Goal: Find specific page/section: Find specific page/section

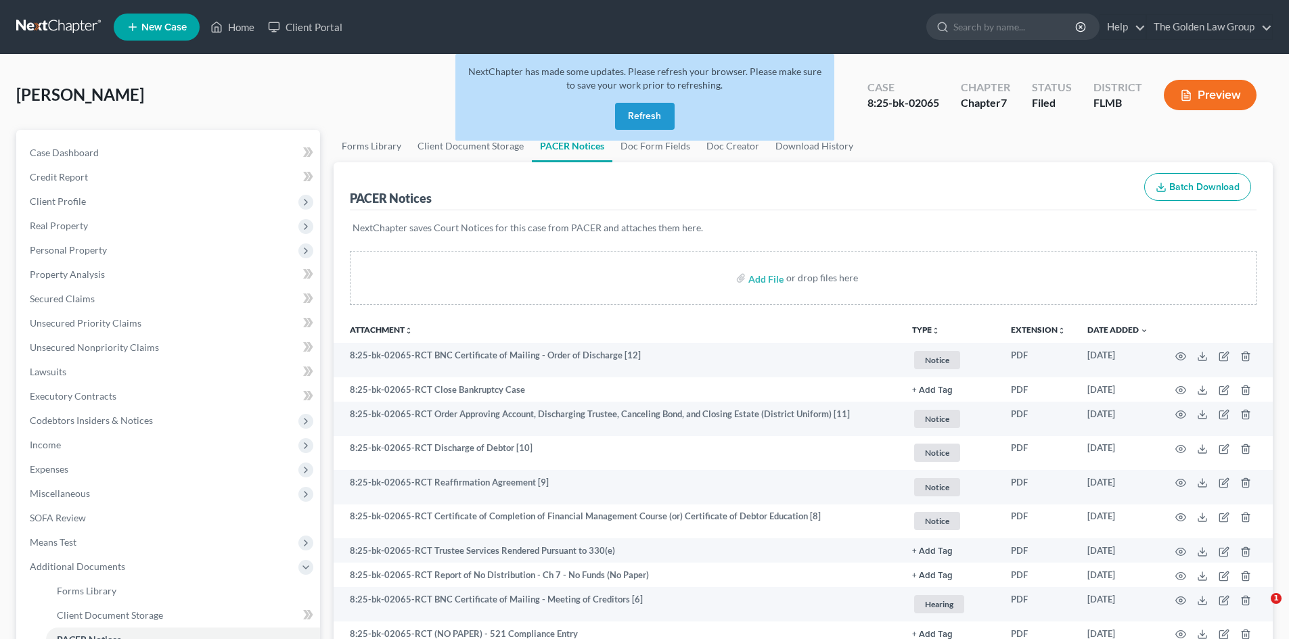
click at [74, 26] on link at bounding box center [59, 27] width 87 height 24
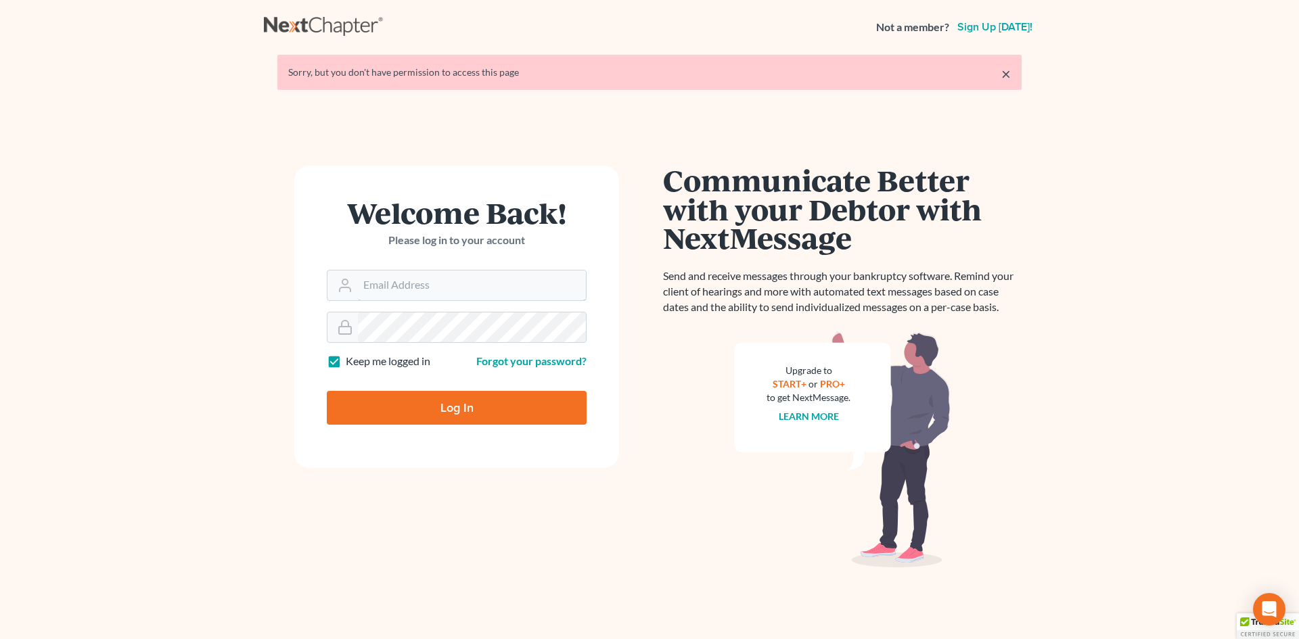
type input "[EMAIL_ADDRESS][DOMAIN_NAME]"
click at [441, 401] on input "Log In" at bounding box center [457, 408] width 260 height 34
type input "Thinking..."
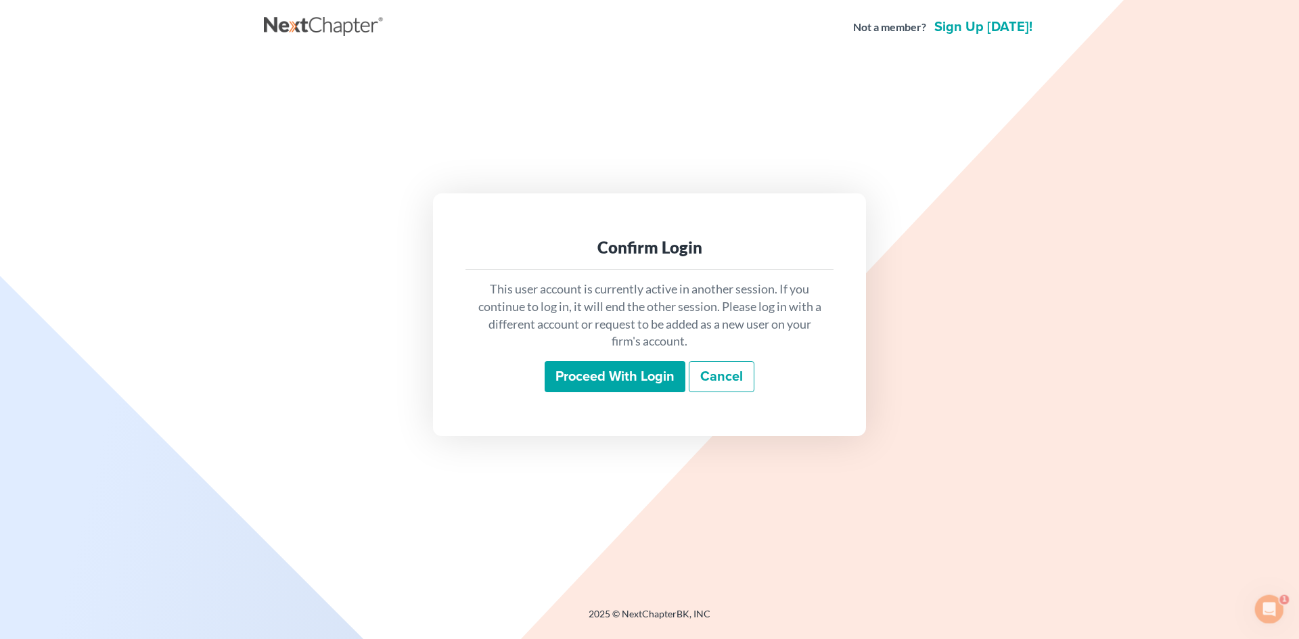
click at [610, 379] on input "Proceed with login" at bounding box center [615, 376] width 141 height 31
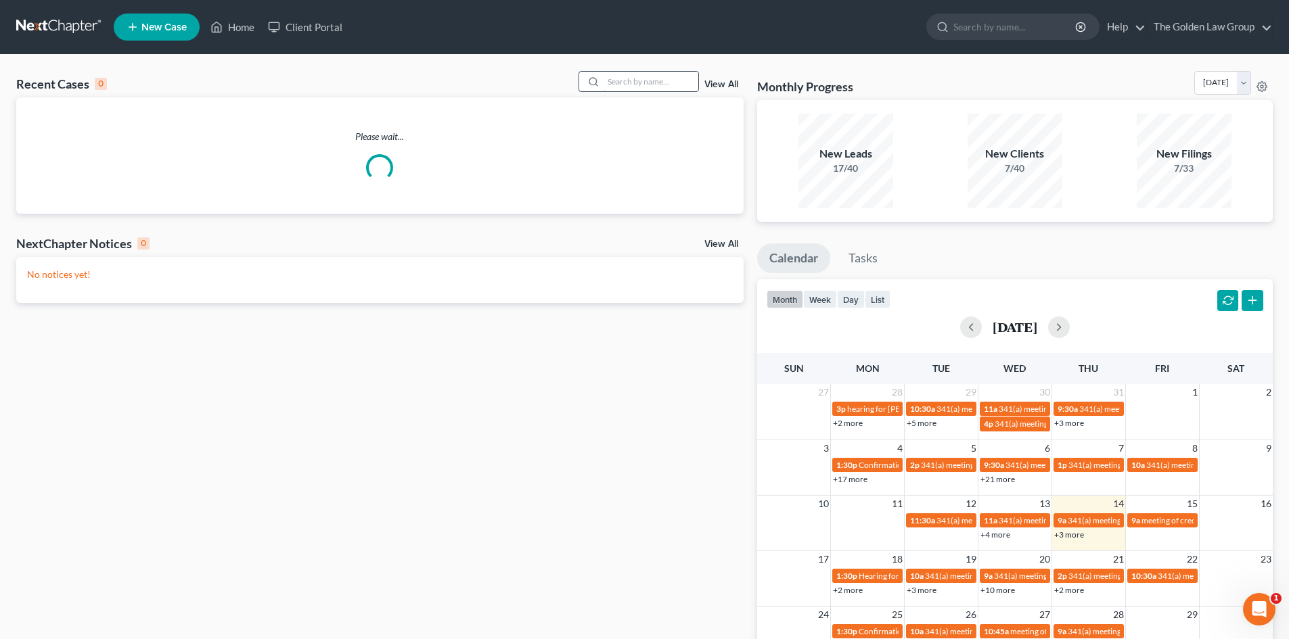
click at [631, 83] on input "search" at bounding box center [651, 82] width 95 height 20
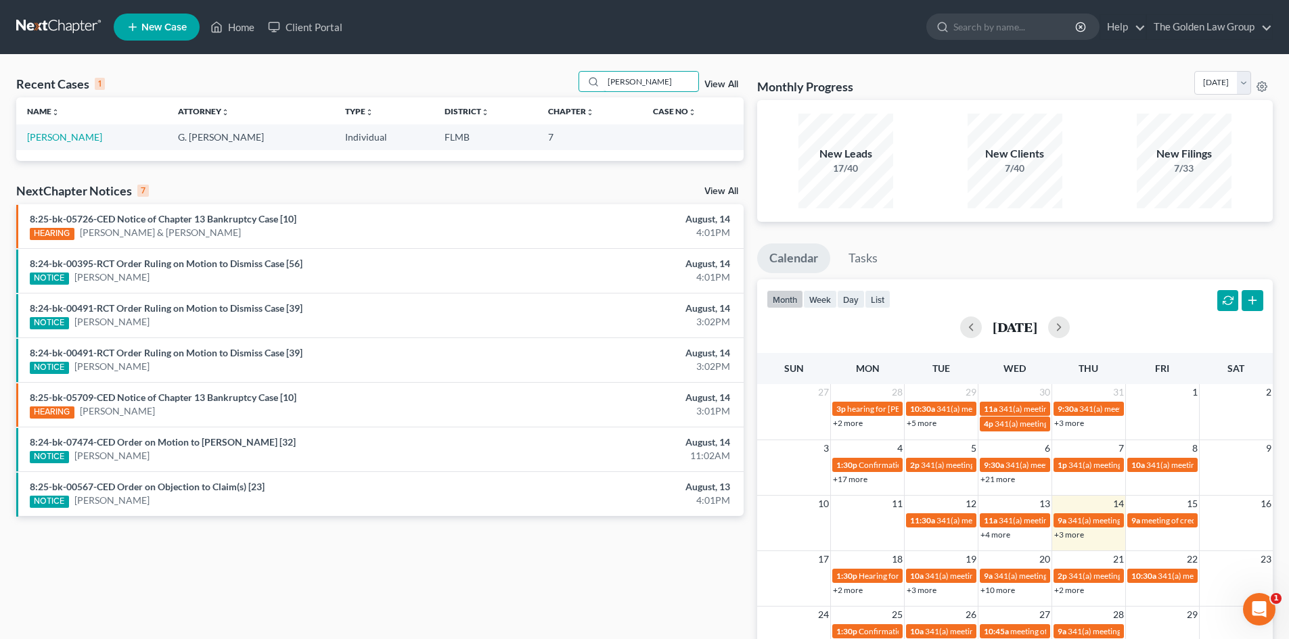
type input "[PERSON_NAME]"
click at [72, 131] on td "[PERSON_NAME]" at bounding box center [91, 137] width 151 height 25
click at [69, 135] on link "[PERSON_NAME]" at bounding box center [64, 137] width 75 height 12
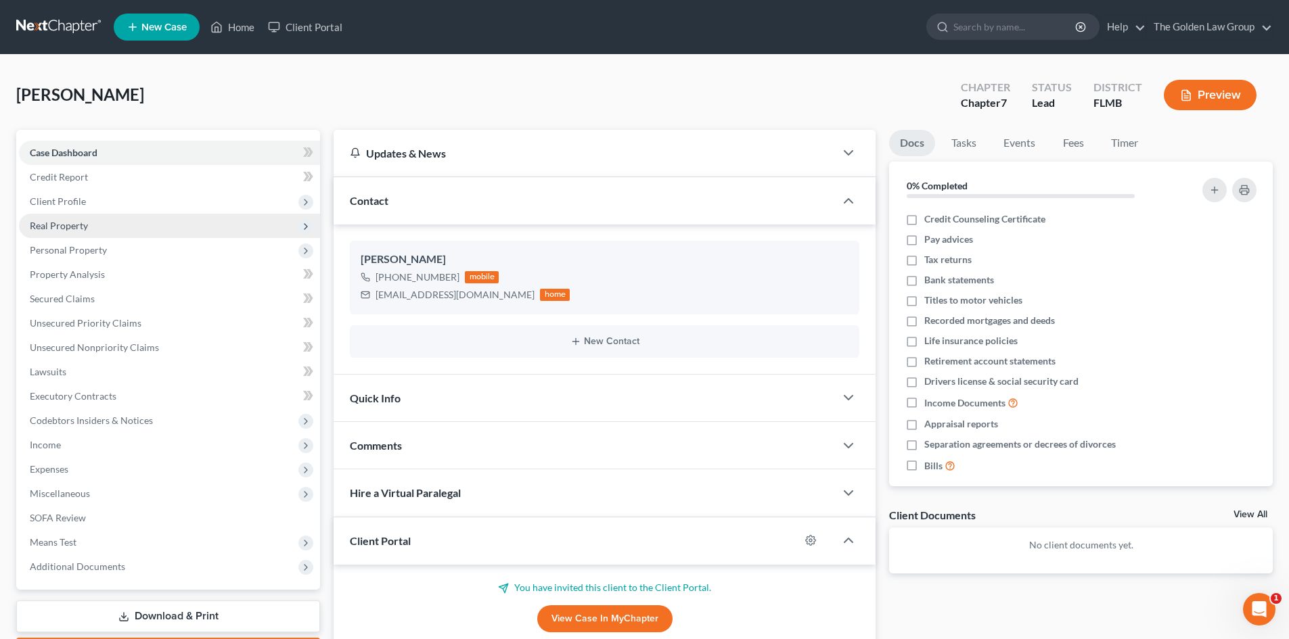
click at [81, 226] on span "Real Property" at bounding box center [59, 226] width 58 height 12
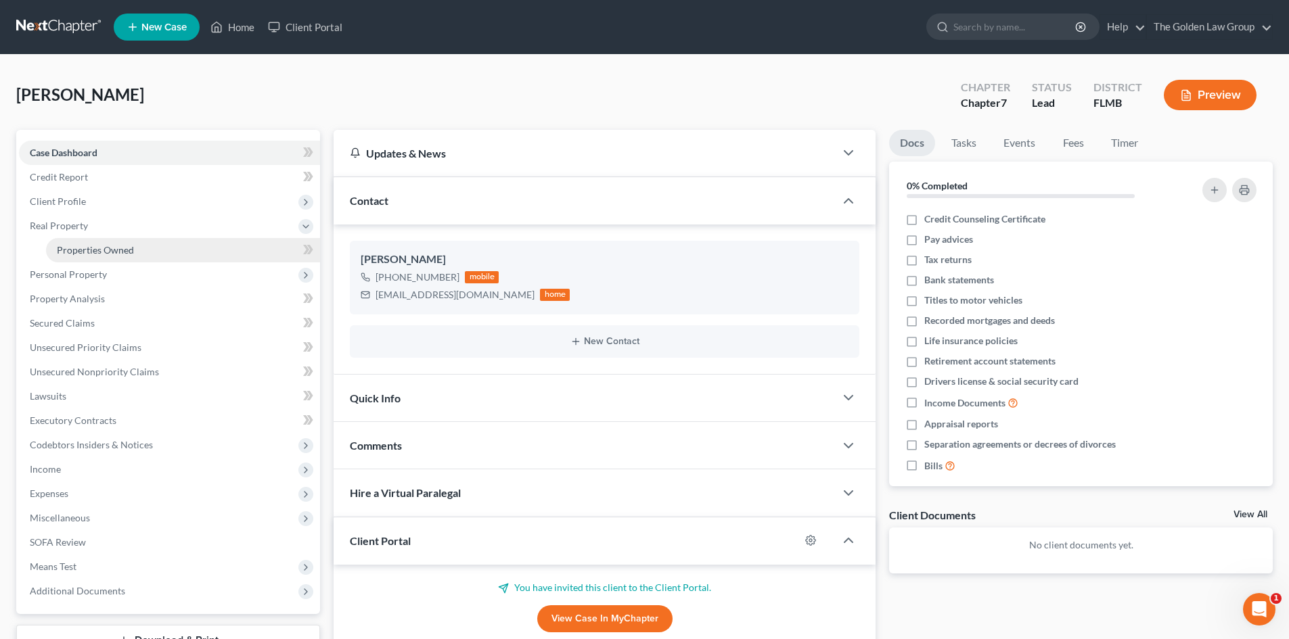
click at [95, 257] on link "Properties Owned" at bounding box center [183, 250] width 274 height 24
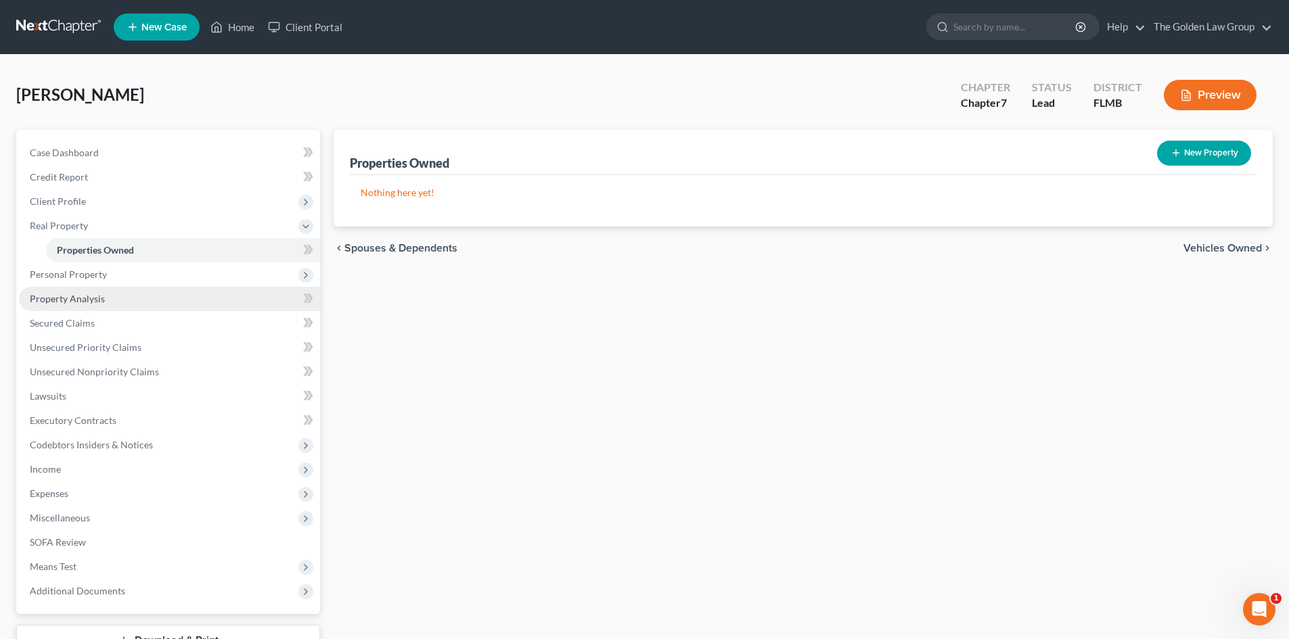
click at [102, 302] on span "Property Analysis" at bounding box center [67, 299] width 75 height 12
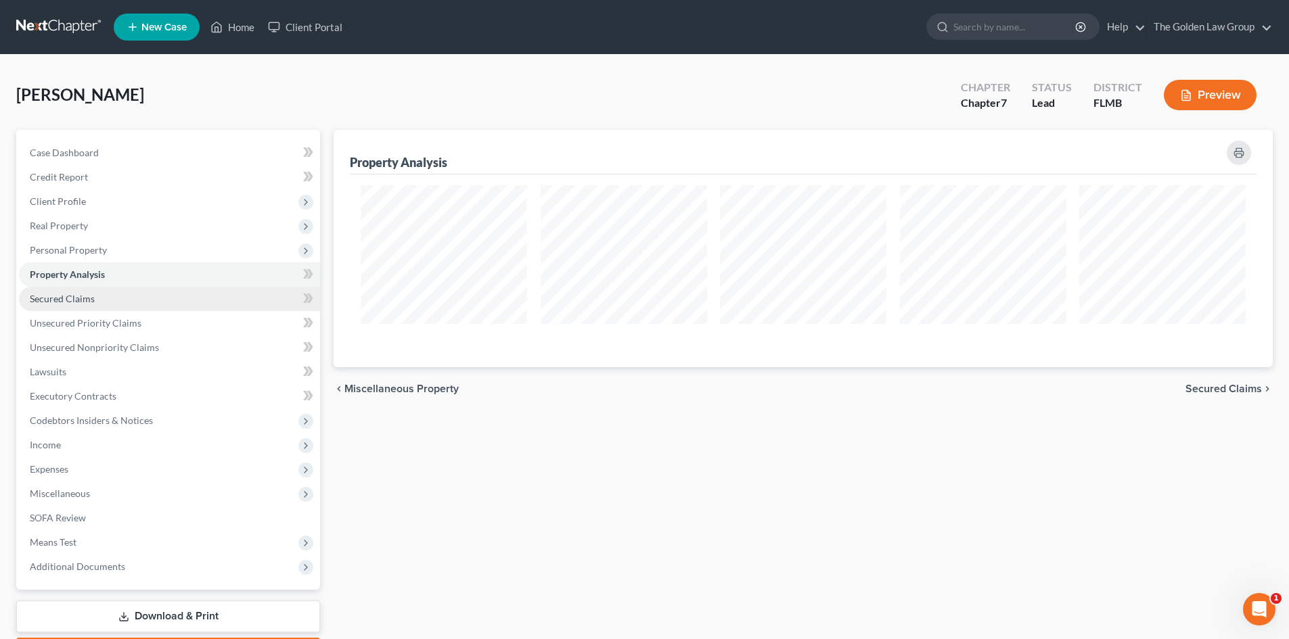
scroll to position [238, 939]
click at [100, 330] on link "Unsecured Priority Claims" at bounding box center [169, 323] width 301 height 24
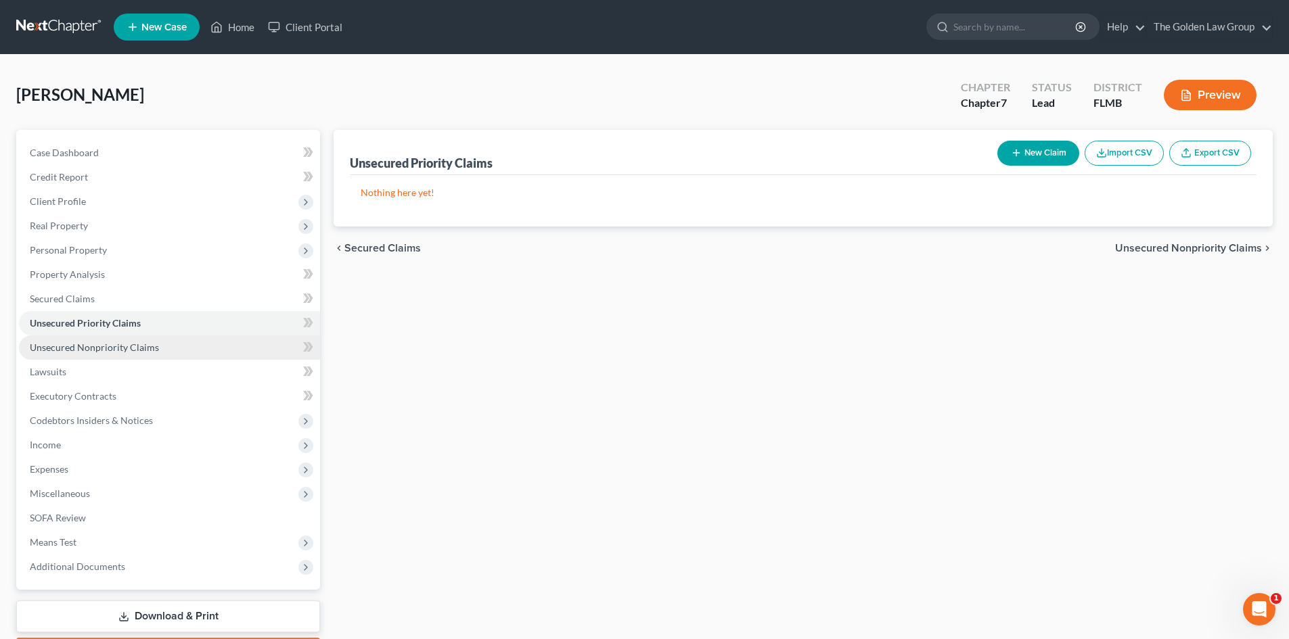
click at [96, 350] on span "Unsecured Nonpriority Claims" at bounding box center [94, 348] width 129 height 12
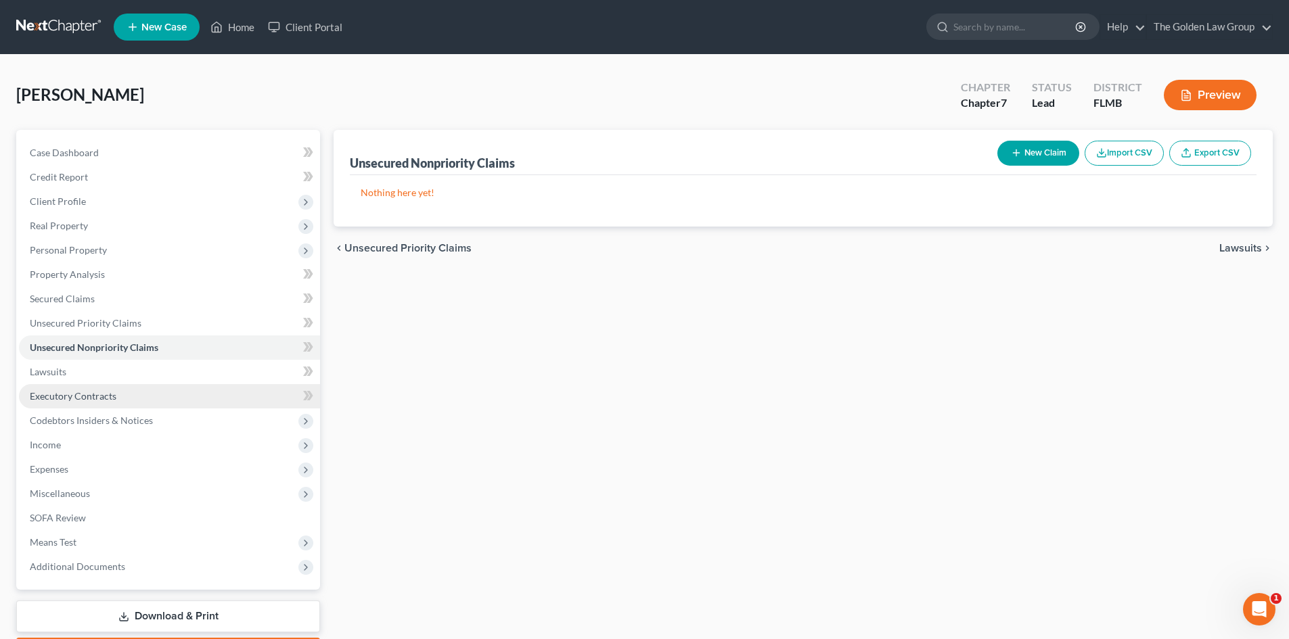
click at [97, 397] on span "Executory Contracts" at bounding box center [73, 396] width 87 height 12
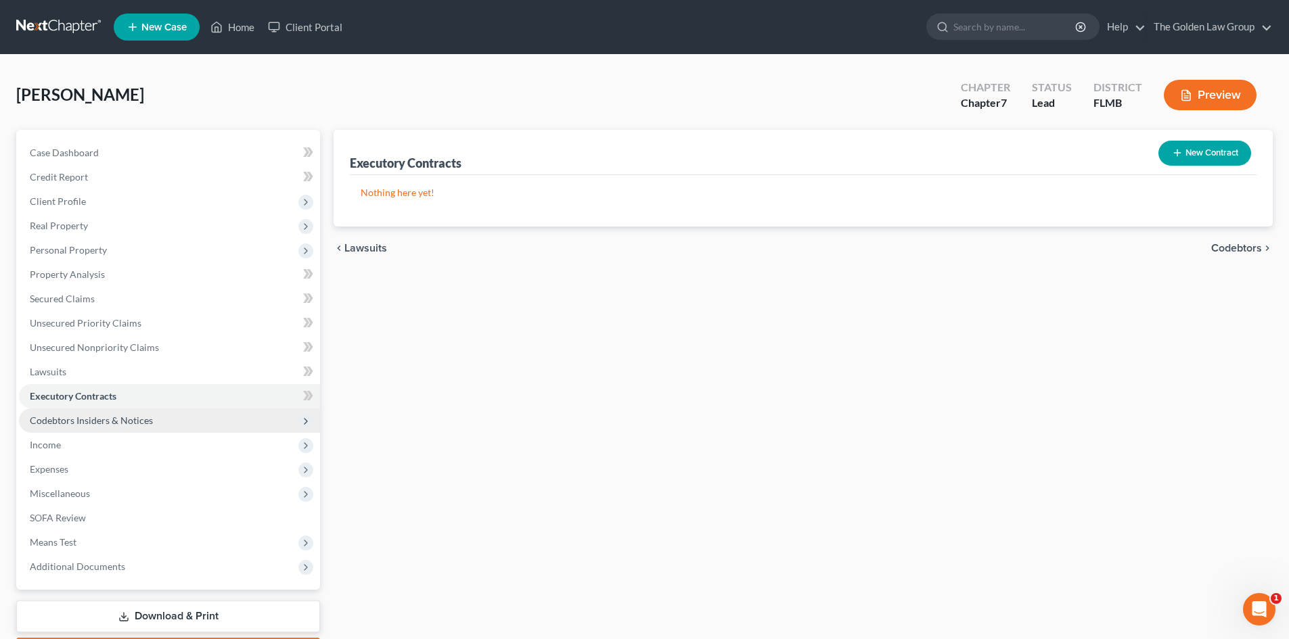
click at [127, 416] on span "Codebtors Insiders & Notices" at bounding box center [91, 421] width 123 height 12
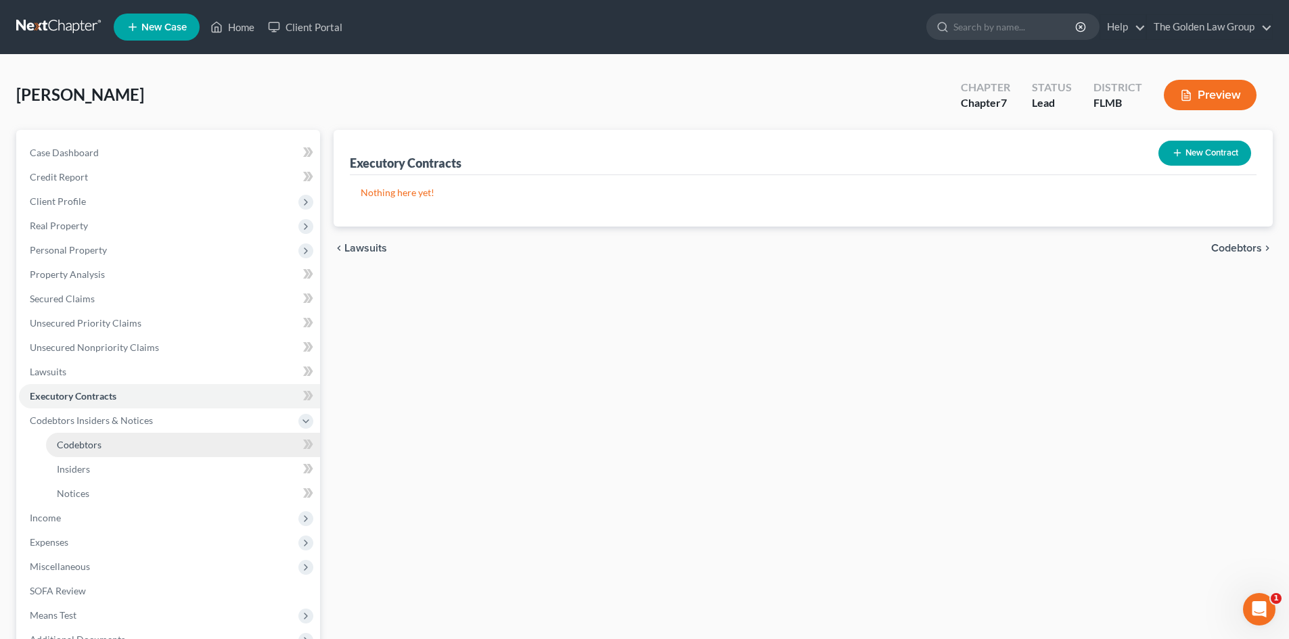
click at [98, 449] on span "Codebtors" at bounding box center [79, 445] width 45 height 12
